Goal: Task Accomplishment & Management: Manage account settings

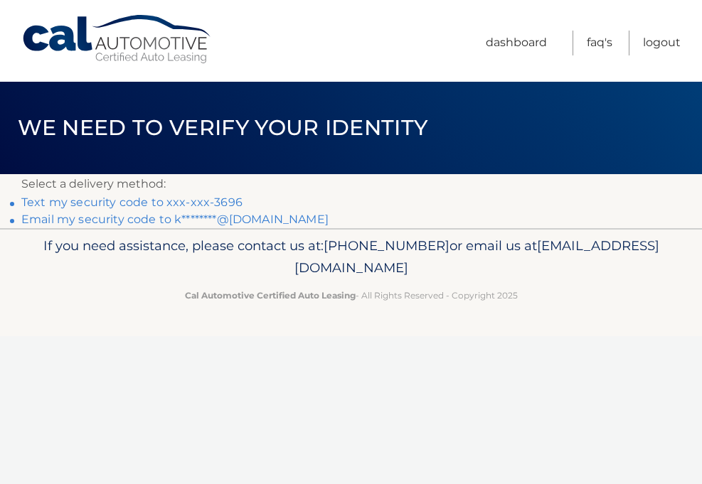
click at [221, 203] on link "Text my security code to xxx-xxx-3696" at bounding box center [131, 203] width 221 height 14
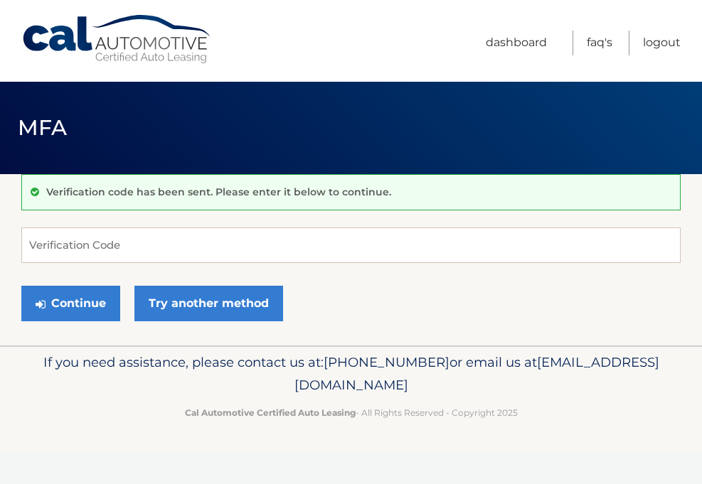
click at [210, 221] on div "Verification code has been sent. Please enter it below to continue. Verificatio…" at bounding box center [350, 259] width 659 height 171
click at [211, 238] on input "Verification Code" at bounding box center [350, 246] width 659 height 36
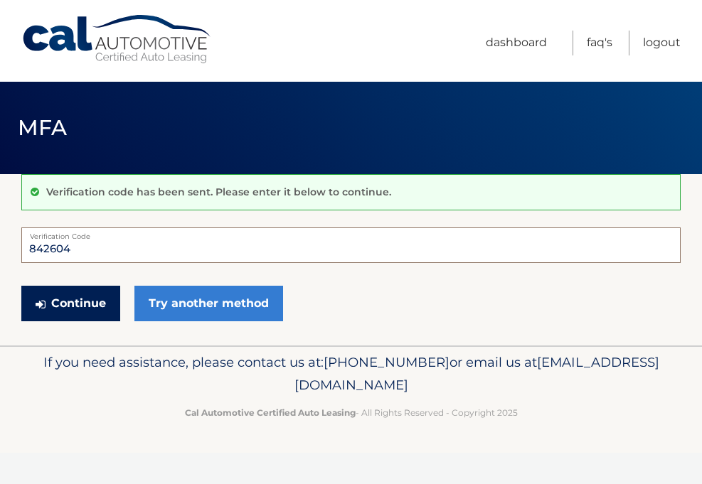
type input "842604"
click at [78, 317] on button "Continue" at bounding box center [70, 304] width 99 height 36
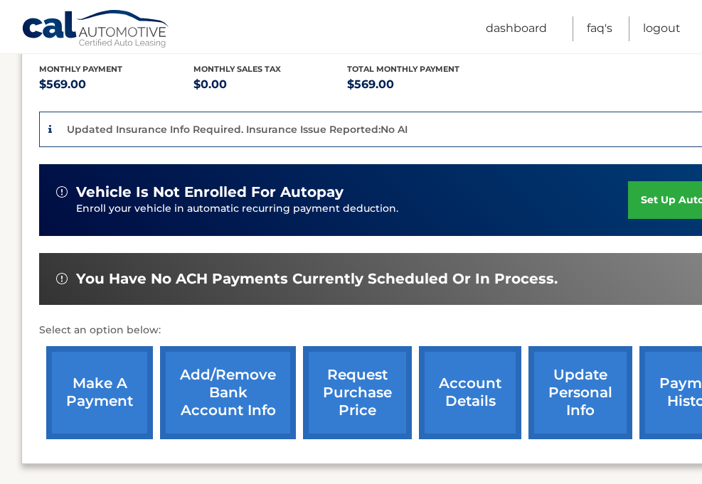
scroll to position [324, 0]
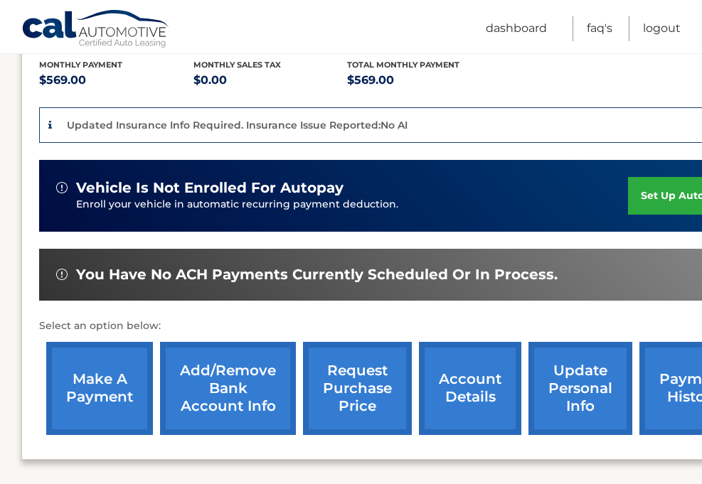
click at [110, 365] on link "make a payment" at bounding box center [99, 388] width 107 height 93
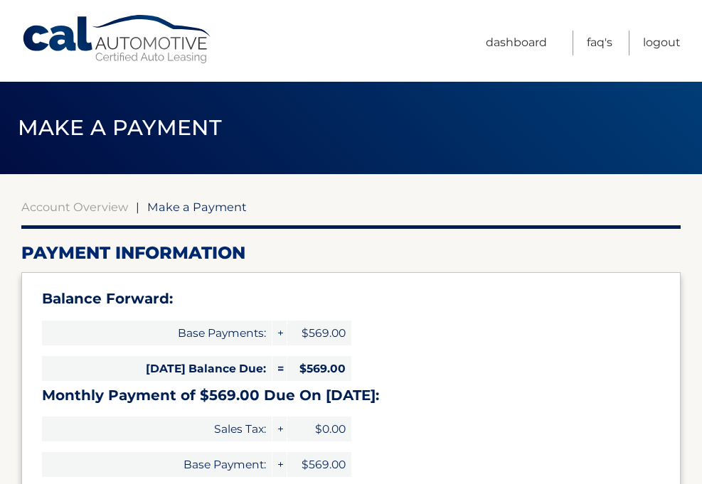
select select "ZTRkZDVjMzktNDAwNS00NGY5LTg2NjctMDA5YzgzNDM3NmNk"
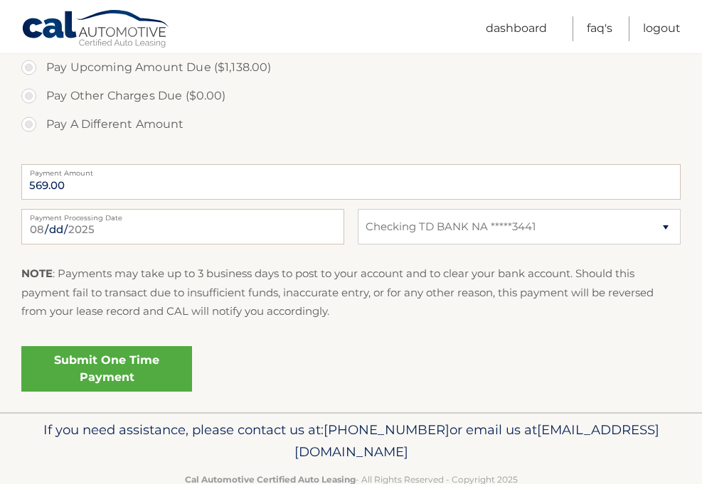
scroll to position [560, 0]
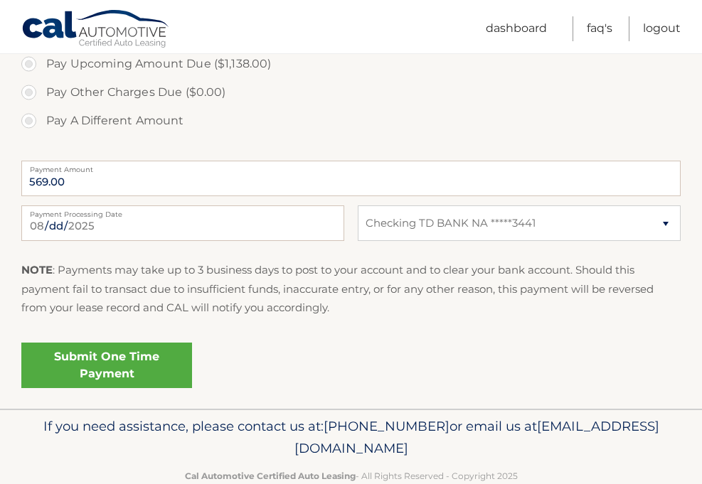
click at [172, 364] on link "Submit One Time Payment" at bounding box center [106, 366] width 171 height 46
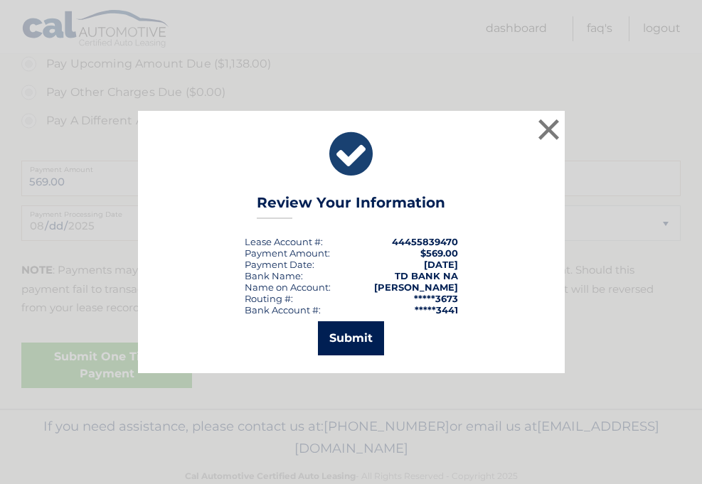
click at [352, 341] on button "Submit" at bounding box center [351, 339] width 66 height 34
